Goal: Task Accomplishment & Management: Manage account settings

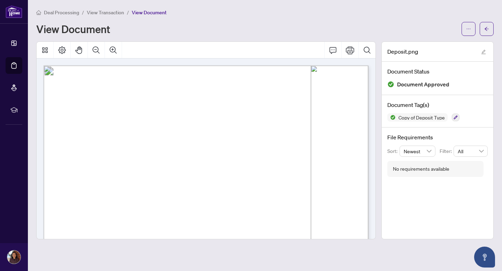
scroll to position [141, 0]
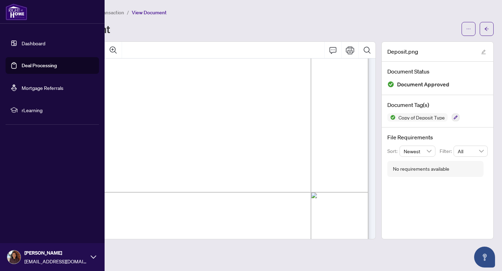
click at [29, 40] on link "Dashboard" at bounding box center [34, 43] width 24 height 6
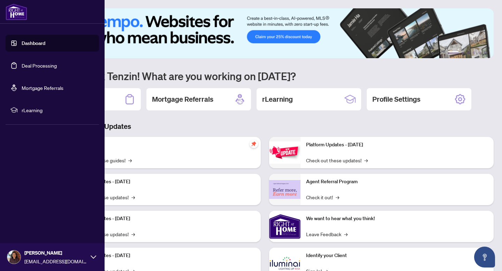
click at [22, 67] on link "Deal Processing" at bounding box center [39, 65] width 35 height 6
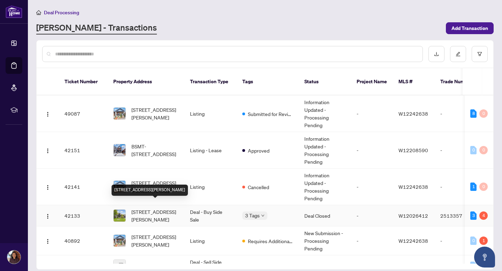
click at [162, 208] on span "[STREET_ADDRESS][PERSON_NAME]" at bounding box center [154, 215] width 47 height 15
